Goal: Transaction & Acquisition: Download file/media

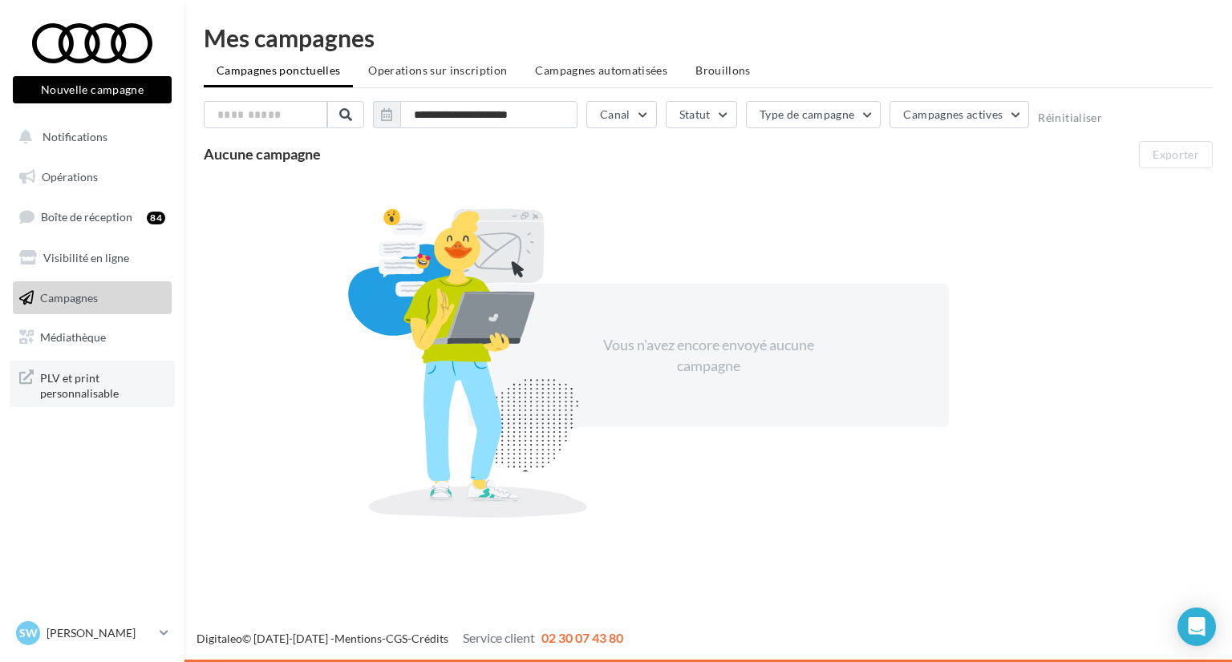
click at [95, 391] on span "PLV et print personnalisable" at bounding box center [102, 384] width 125 height 34
click at [115, 640] on p "[PERSON_NAME]" at bounding box center [100, 634] width 107 height 16
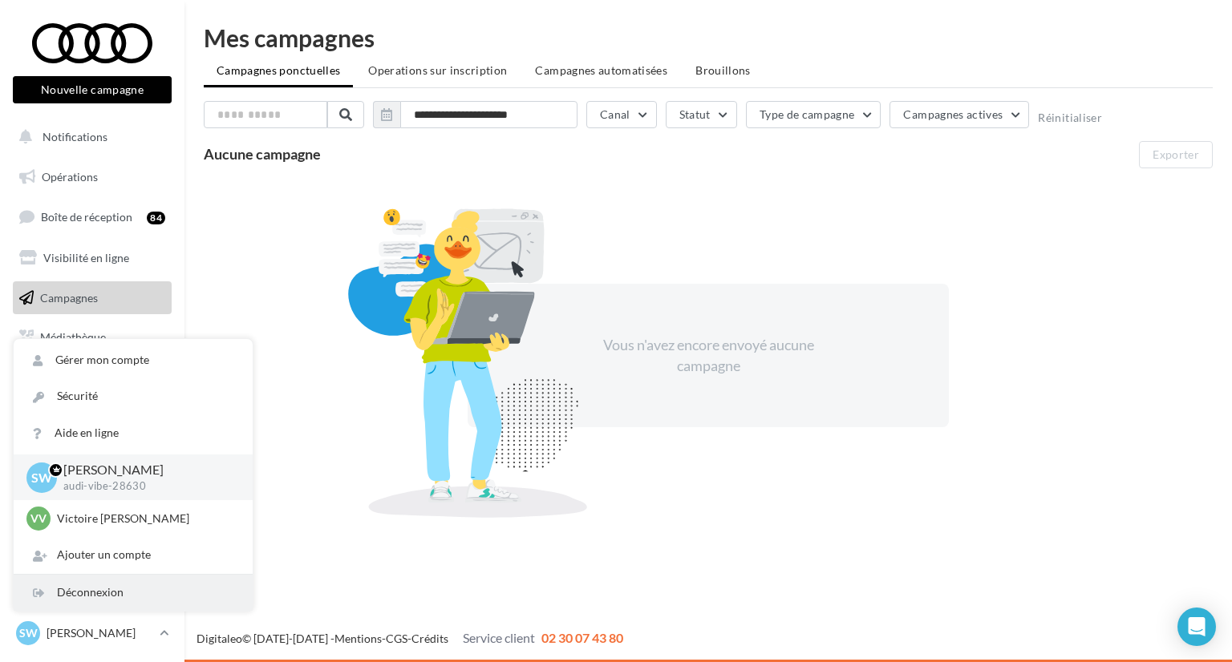
click at [113, 600] on div "Déconnexion" at bounding box center [133, 593] width 239 height 36
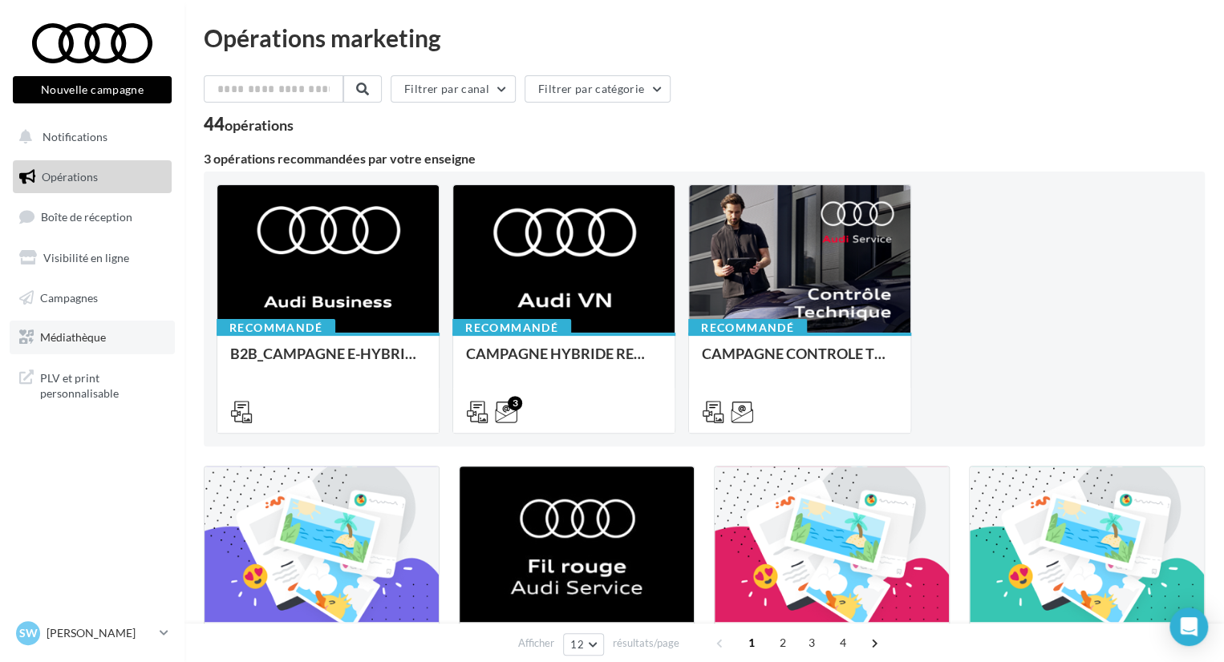
click at [91, 338] on span "Médiathèque" at bounding box center [73, 337] width 66 height 14
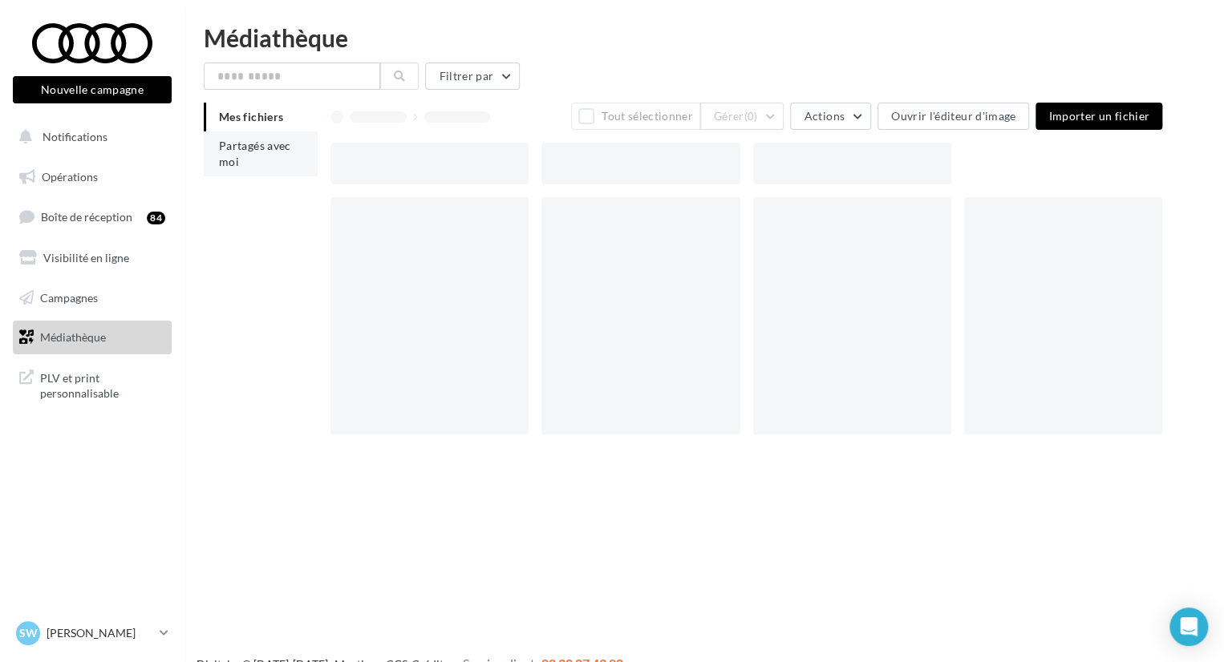
click at [268, 139] on span "Partagés avec moi" at bounding box center [255, 154] width 72 height 30
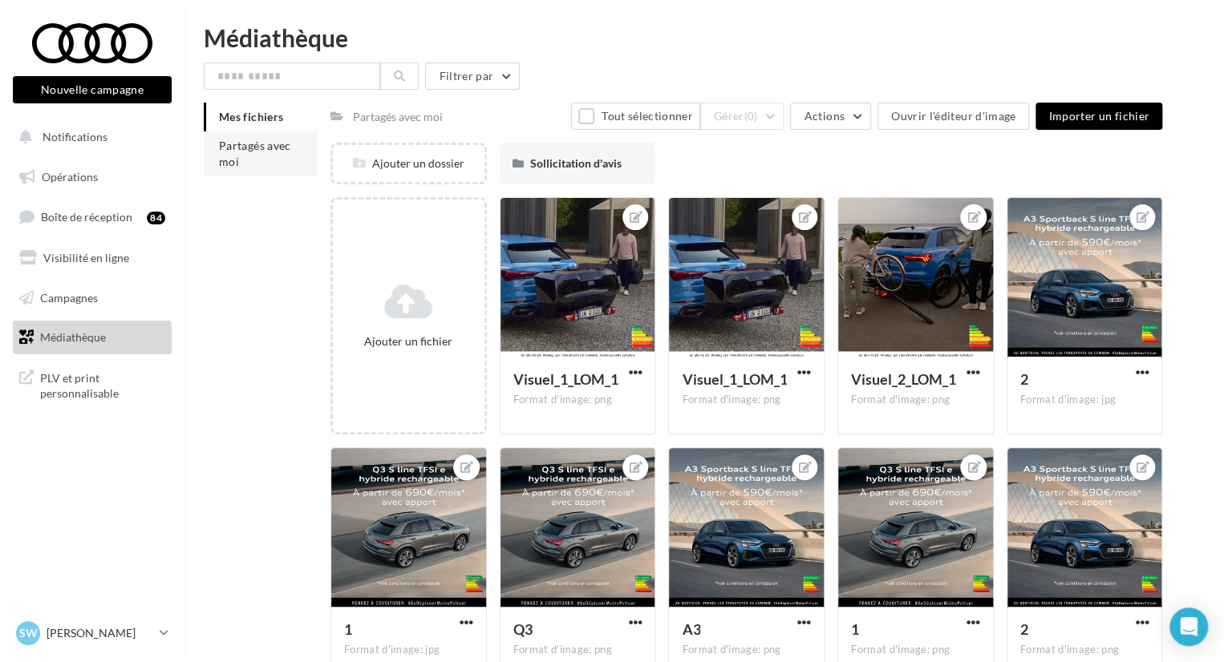
click at [245, 158] on li "Partagés avec moi" at bounding box center [261, 154] width 114 height 45
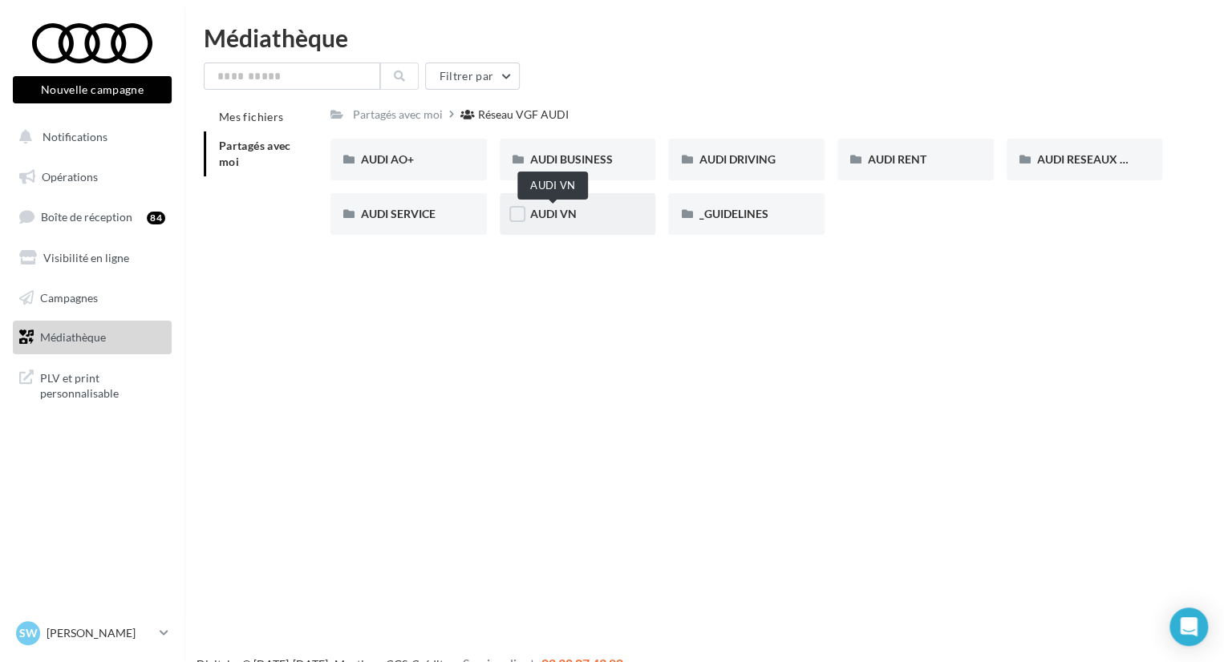
click at [540, 213] on span "AUDI VN" at bounding box center [553, 214] width 47 height 14
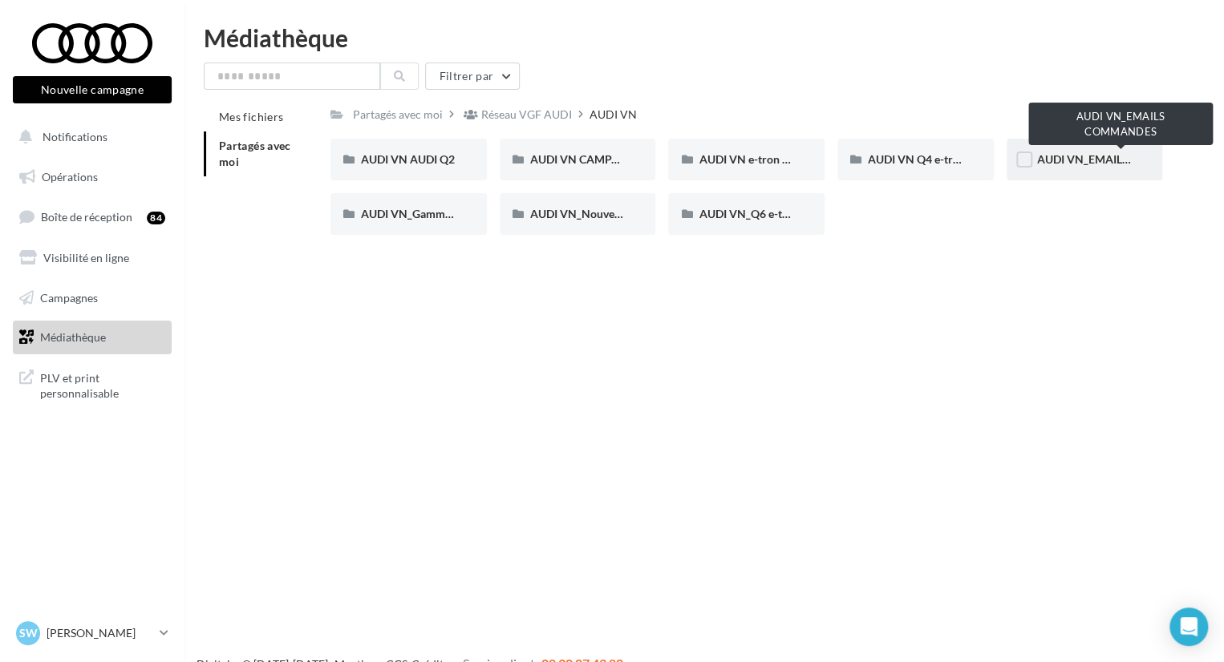
click at [1098, 153] on span "AUDI VN_EMAILS COMMANDES" at bounding box center [1121, 159] width 168 height 14
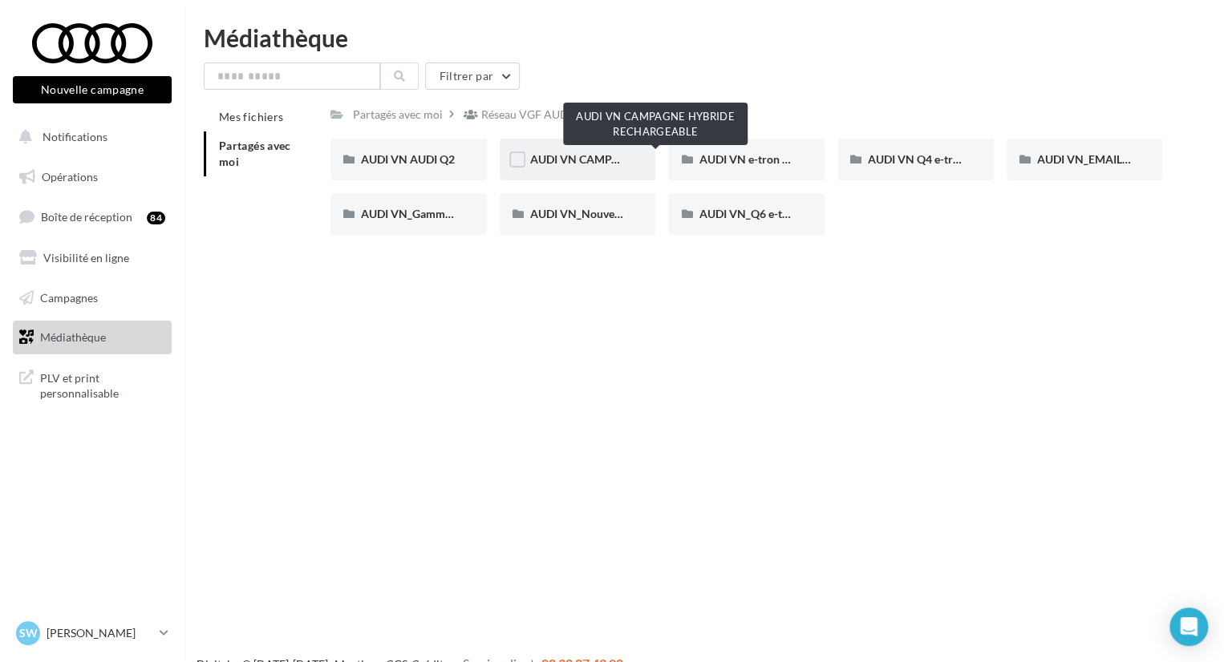
click at [590, 160] on span "AUDI VN CAMPAGNE HYBRIDE RECHARGEABLE" at bounding box center [656, 159] width 252 height 14
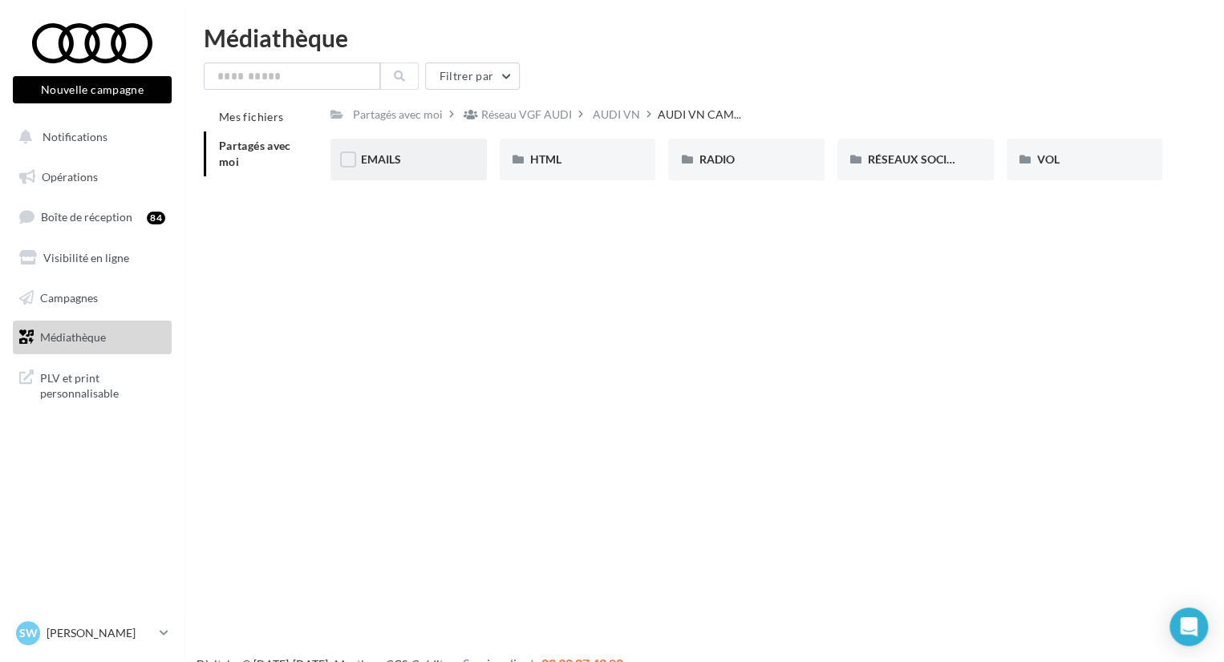
click at [403, 156] on div "EMAILS" at bounding box center [408, 160] width 95 height 16
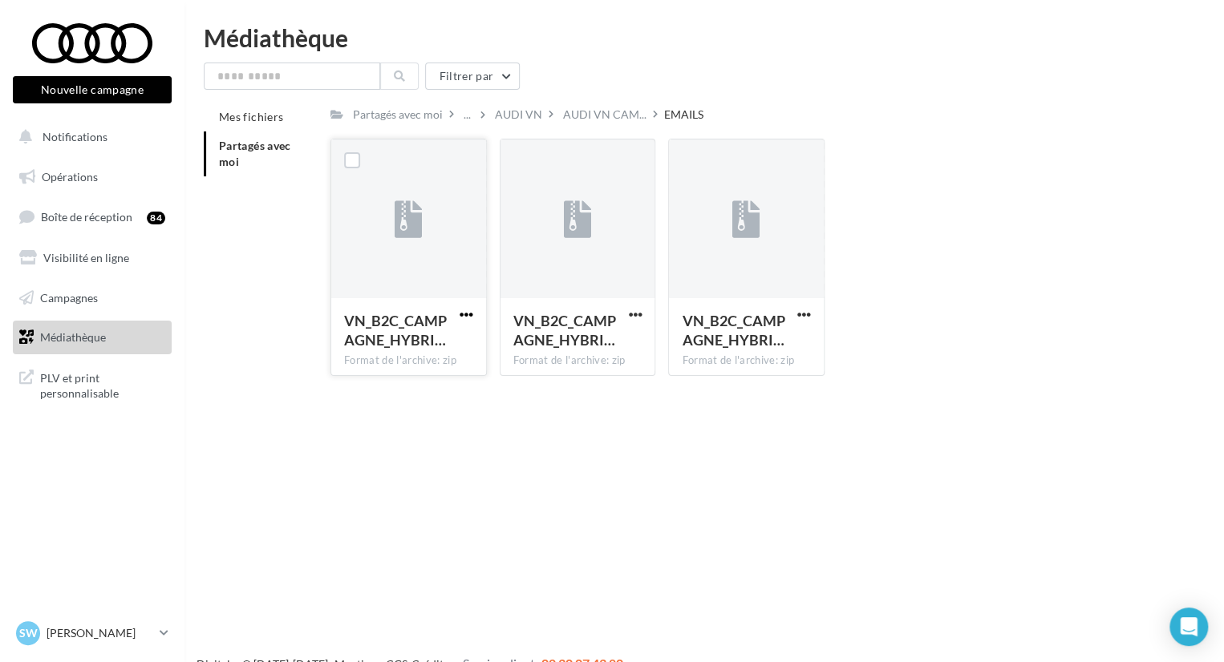
click at [462, 315] on span "button" at bounding box center [467, 315] width 14 height 14
click at [407, 347] on button "Télécharger" at bounding box center [396, 347] width 160 height 42
click at [629, 309] on span "button" at bounding box center [635, 315] width 14 height 14
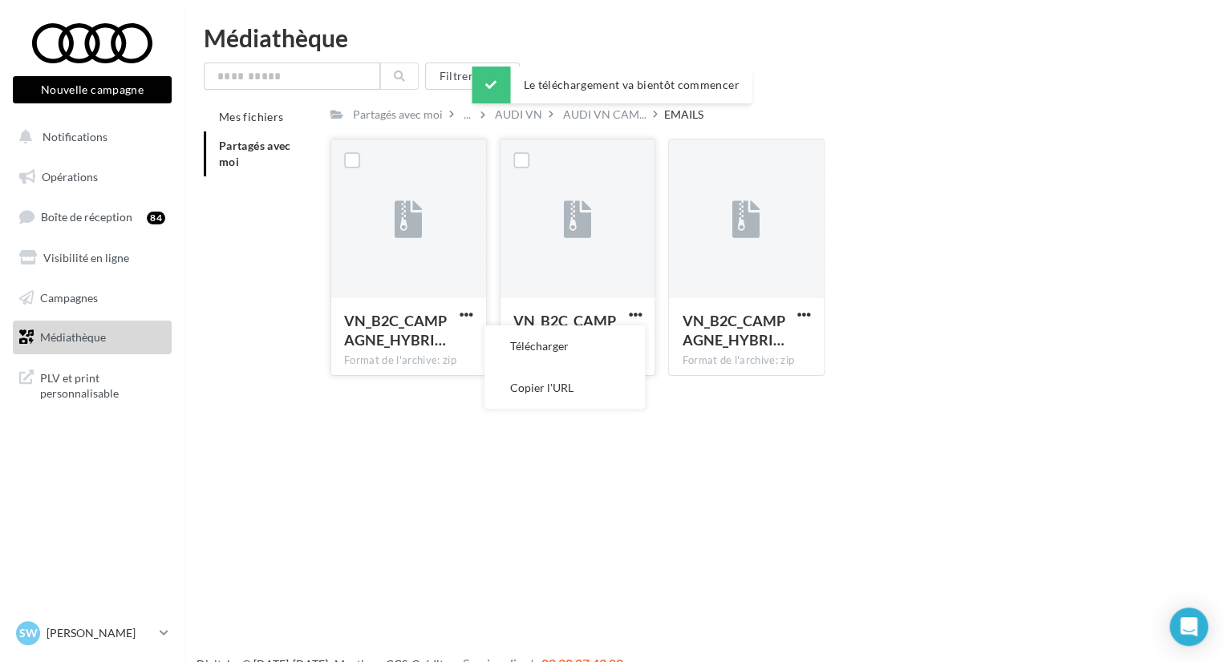
drag, startPoint x: 594, startPoint y: 348, endPoint x: 622, endPoint y: 342, distance: 28.8
click at [594, 348] on button "Télécharger" at bounding box center [564, 347] width 160 height 42
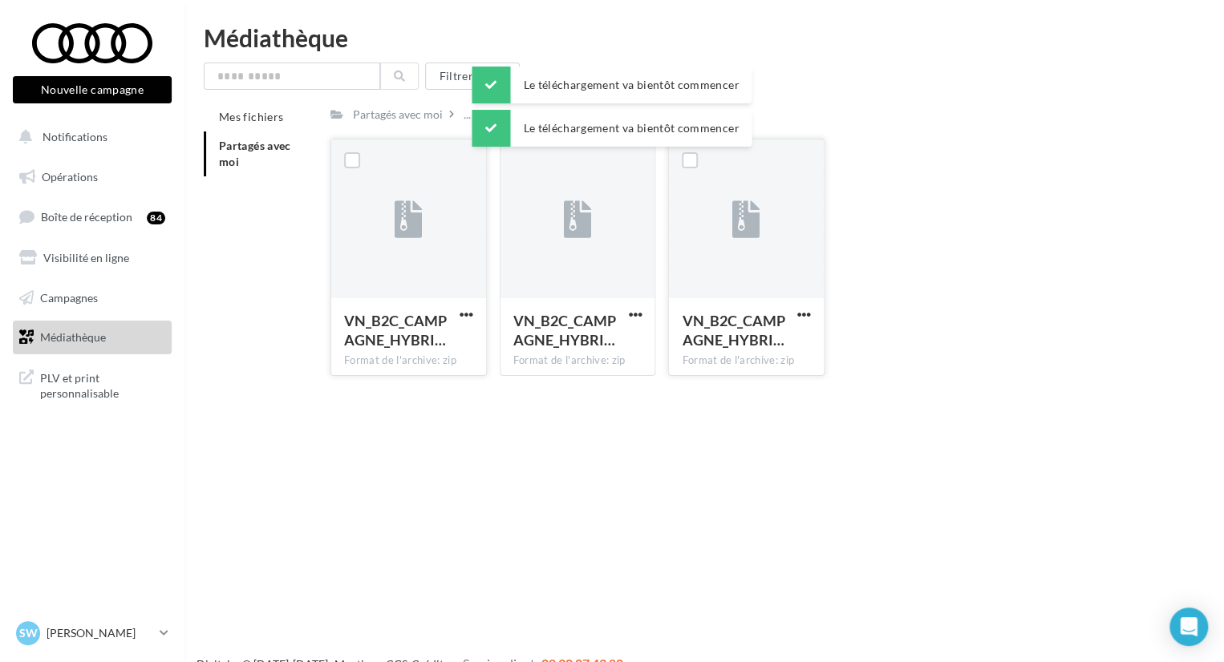
click at [813, 309] on button "button" at bounding box center [804, 316] width 20 height 16
click at [764, 341] on button "Télécharger" at bounding box center [734, 347] width 160 height 42
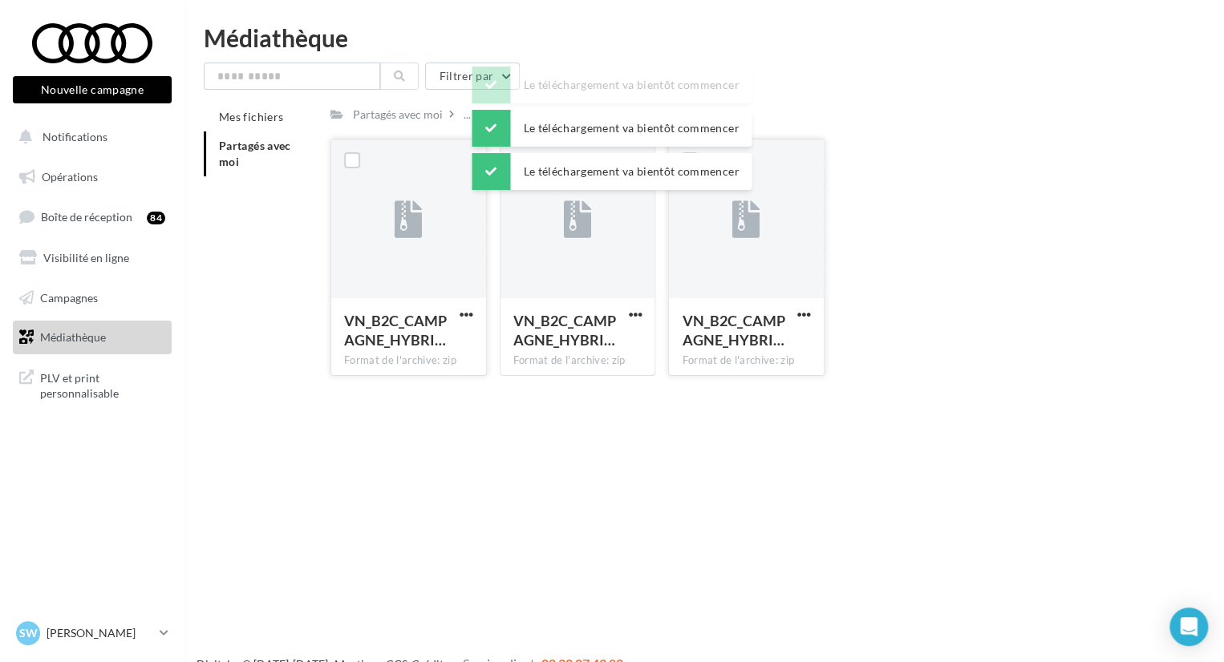
drag, startPoint x: 1029, startPoint y: 274, endPoint x: 656, endPoint y: 112, distance: 406.6
click at [1028, 272] on div "VN_B2C_CAMPAGNE_HYBRI… Format de l'archive: zip VN_B2C_CAMPAGNE_HYBRIDE_RECHARG…" at bounding box center [752, 264] width 845 height 250
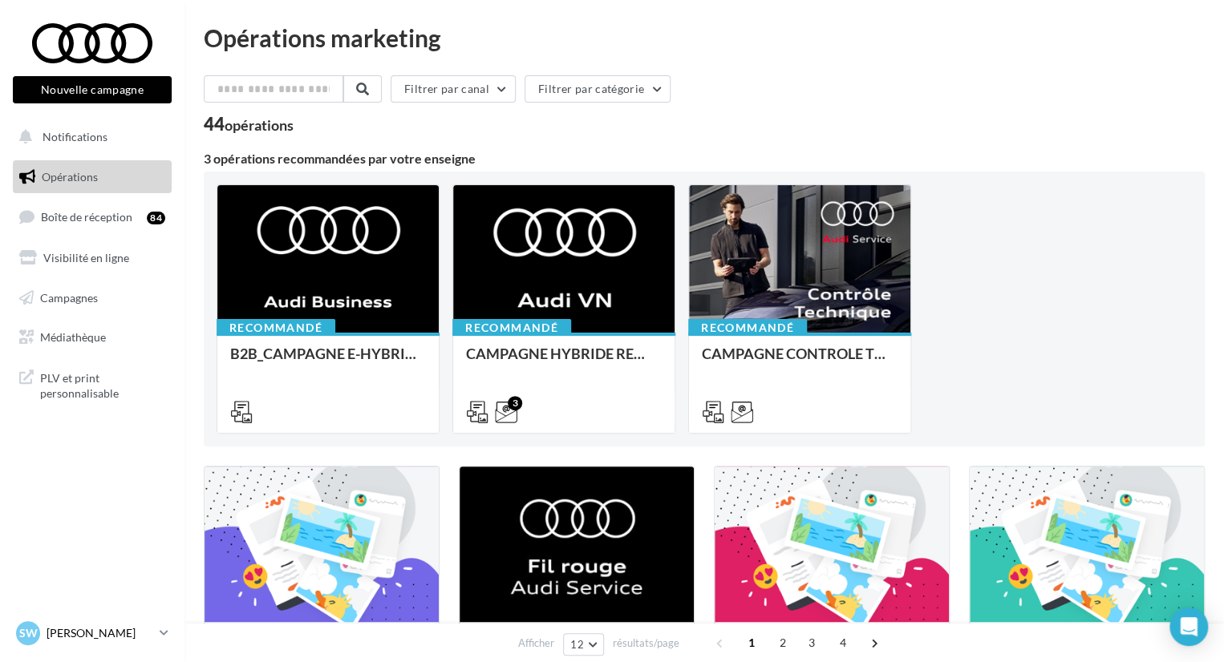
click at [88, 626] on p "[PERSON_NAME]" at bounding box center [100, 634] width 107 height 16
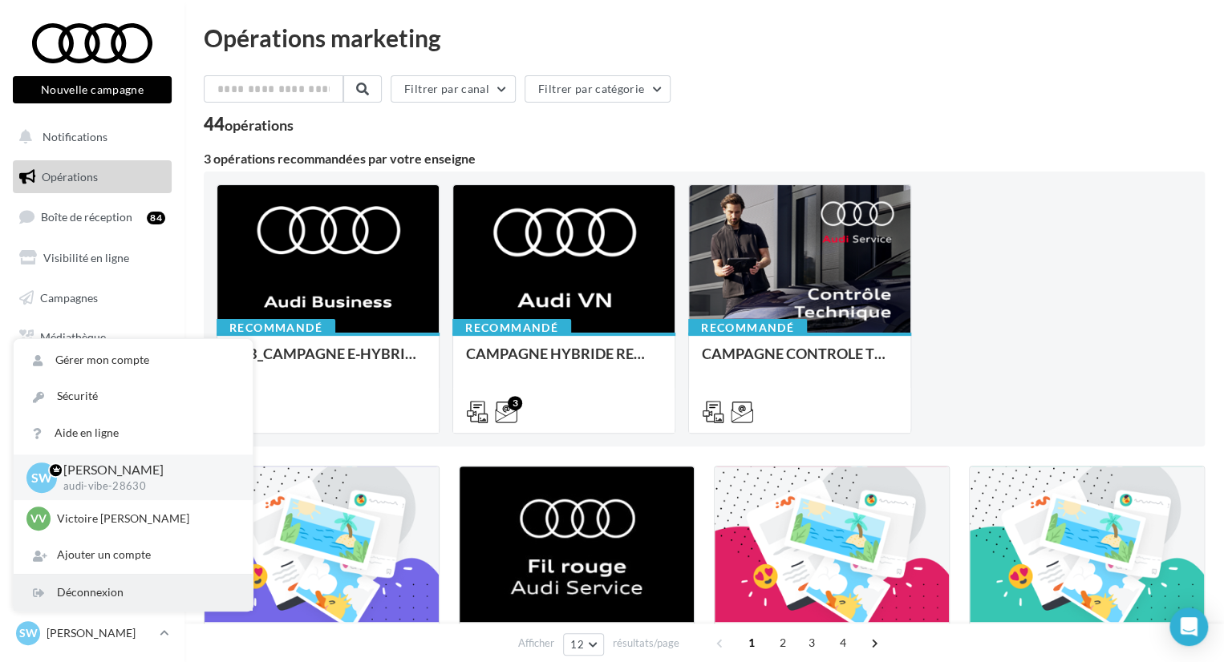
click at [115, 591] on div "Déconnexion" at bounding box center [133, 593] width 239 height 36
